Goal: Transaction & Acquisition: Purchase product/service

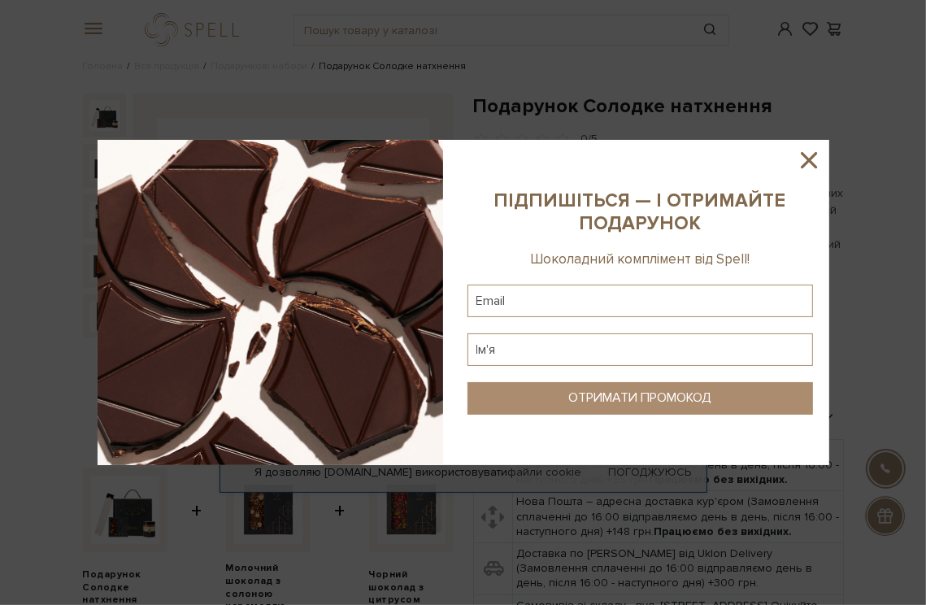
click at [389, 142] on sys-column-static at bounding box center [640, 302] width 378 height 325
click at [389, 154] on icon at bounding box center [809, 160] width 28 height 28
